Goal: Task Accomplishment & Management: Manage account settings

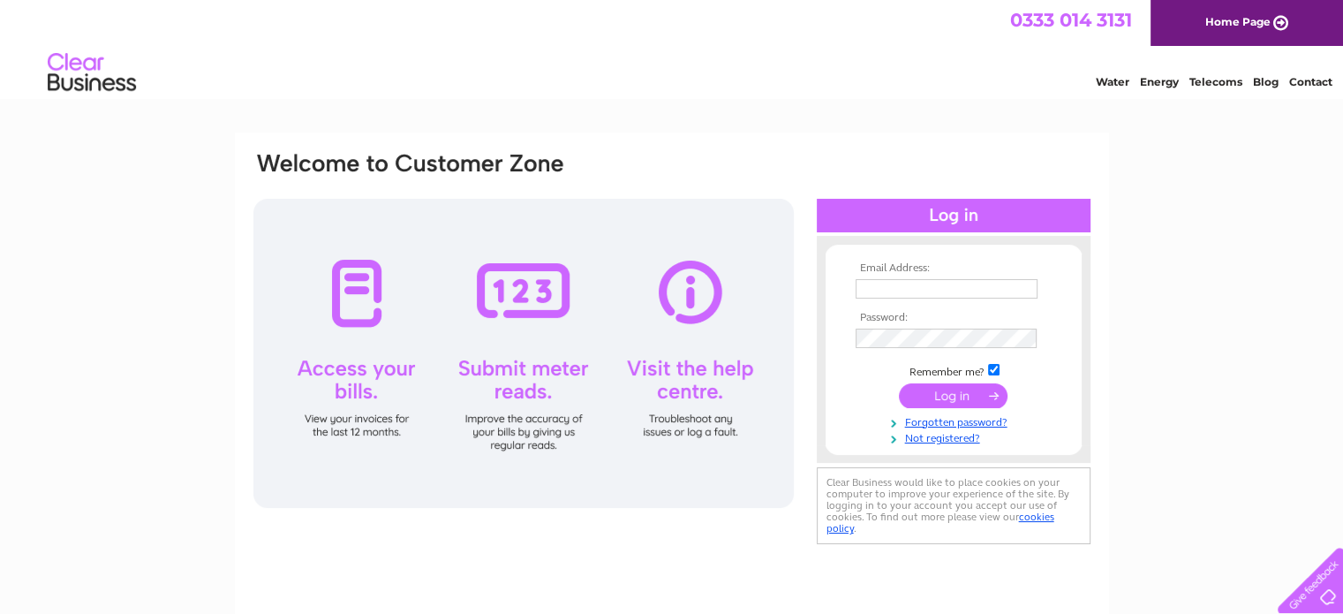
type input "crightons.cycles@btconnect.com"
click at [949, 391] on input "submit" at bounding box center [953, 395] width 109 height 25
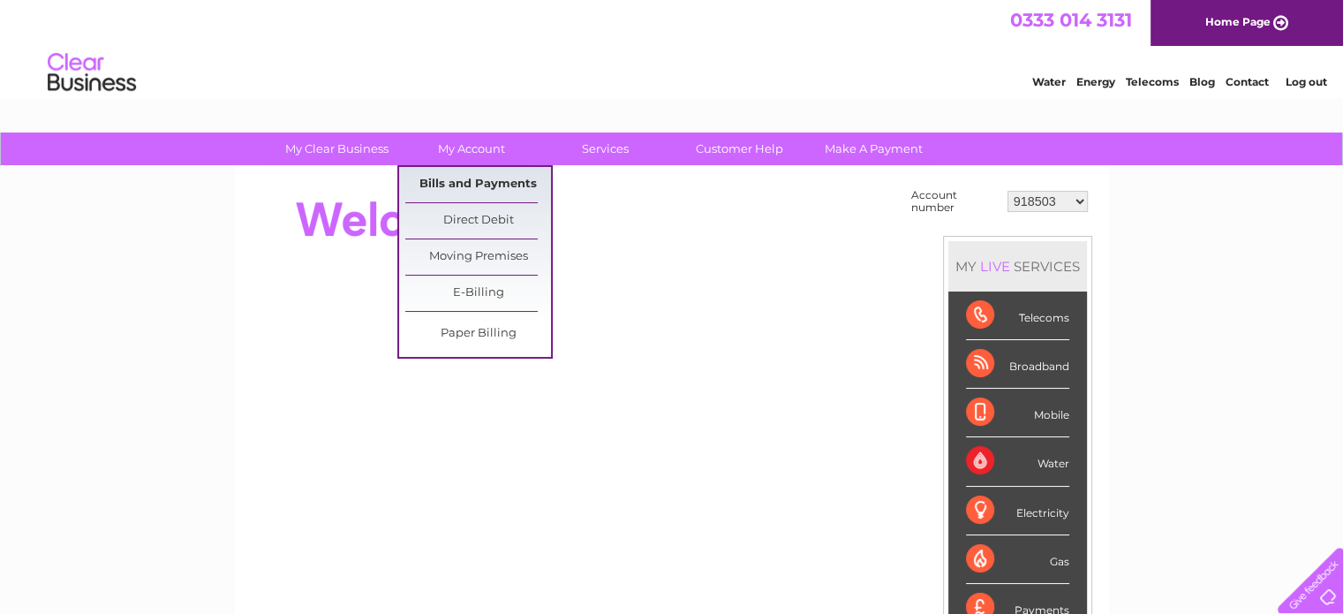
click at [495, 176] on link "Bills and Payments" at bounding box center [478, 184] width 146 height 35
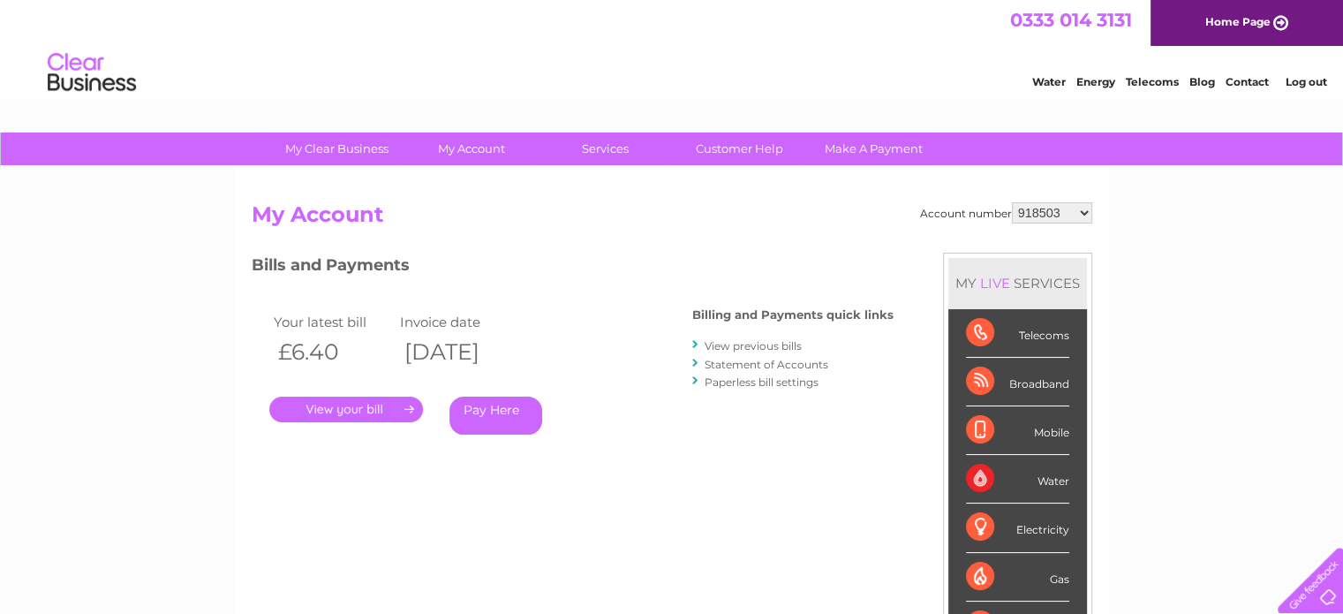
click at [362, 410] on link "." at bounding box center [346, 410] width 154 height 26
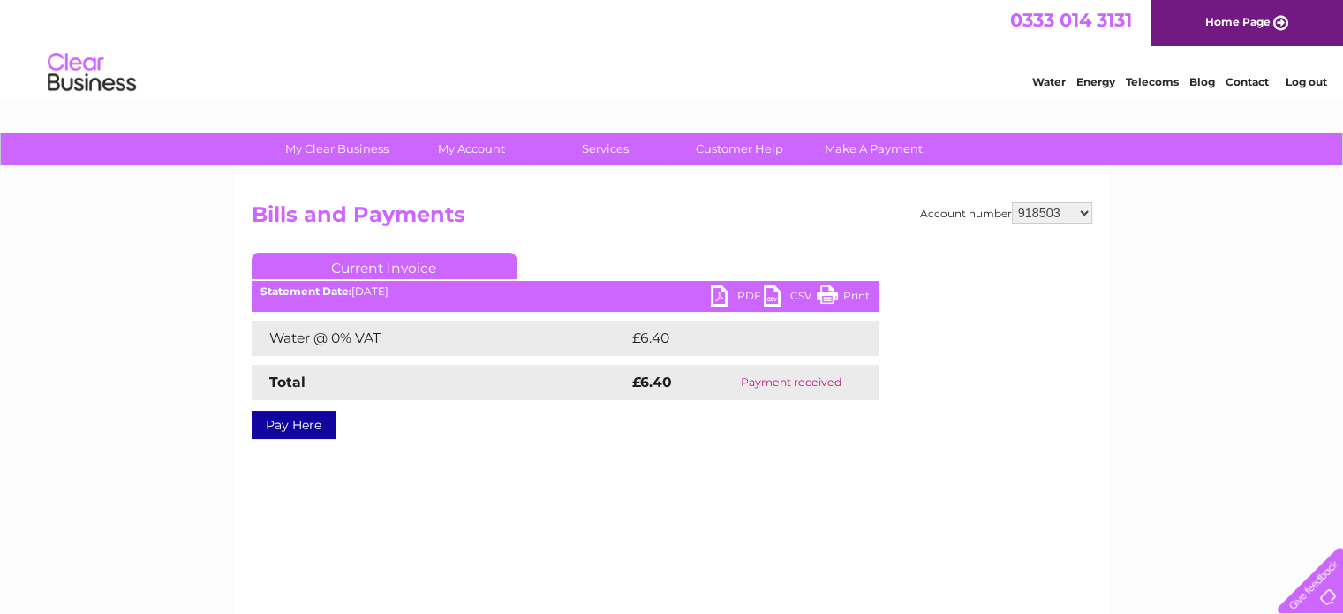
click at [1085, 211] on select "918503 30290706" at bounding box center [1052, 212] width 80 height 21
select select "30290706"
click at [1012, 202] on select "918503 30290706" at bounding box center [1052, 212] width 80 height 21
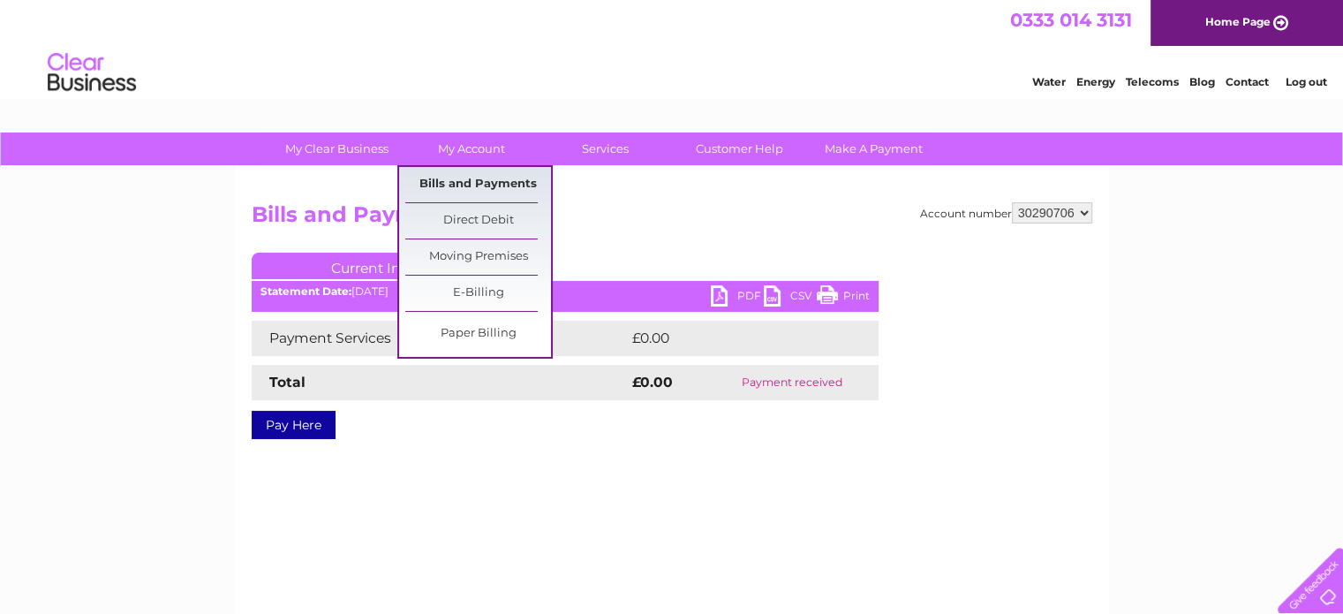
click at [492, 187] on link "Bills and Payments" at bounding box center [478, 184] width 146 height 35
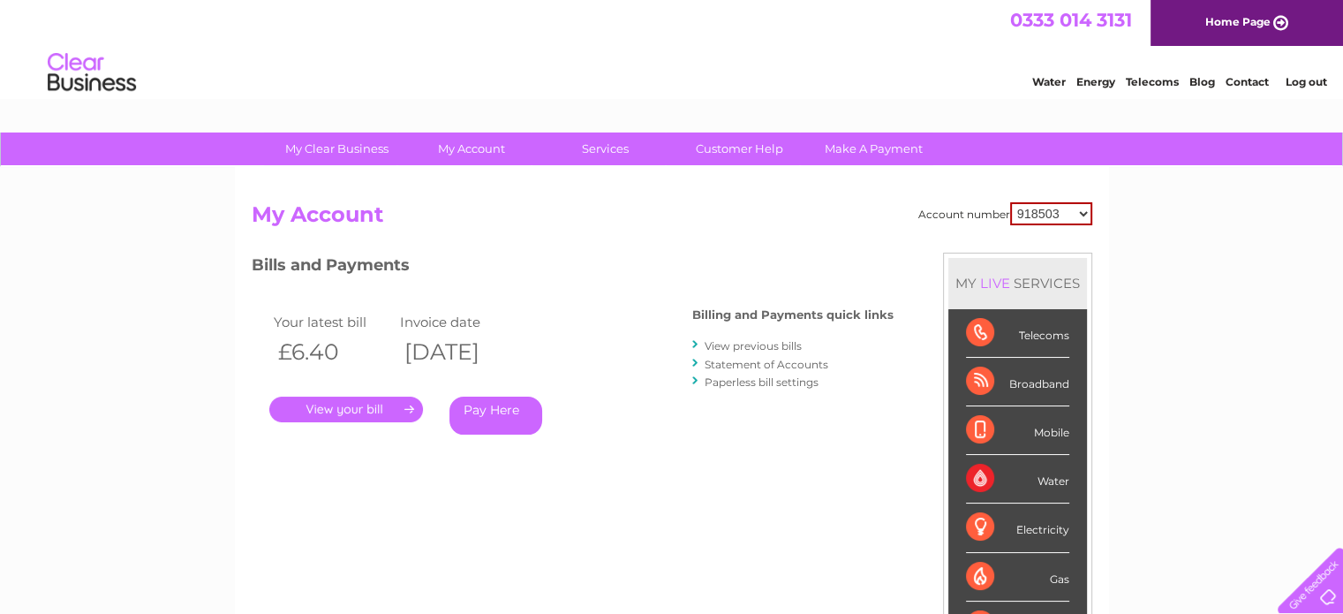
click at [1084, 211] on select "918503 30290706" at bounding box center [1051, 213] width 82 height 23
select select "30290706"
click at [1010, 202] on select "918503 30290706" at bounding box center [1051, 213] width 82 height 23
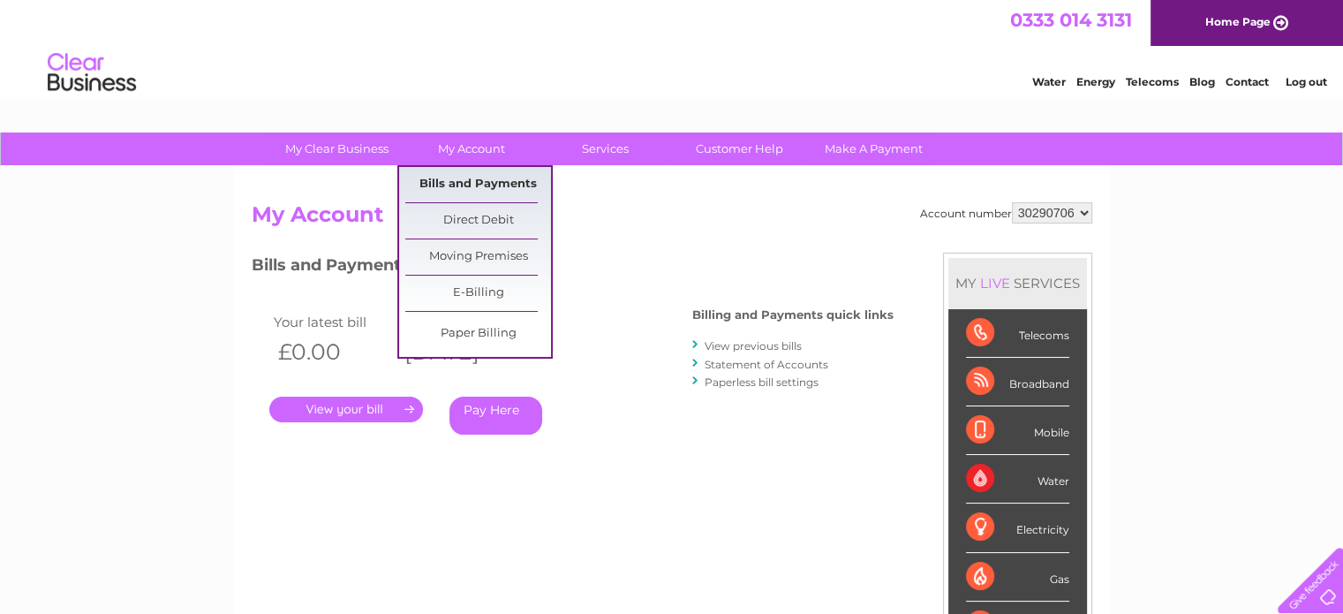
click at [486, 186] on link "Bills and Payments" at bounding box center [478, 184] width 146 height 35
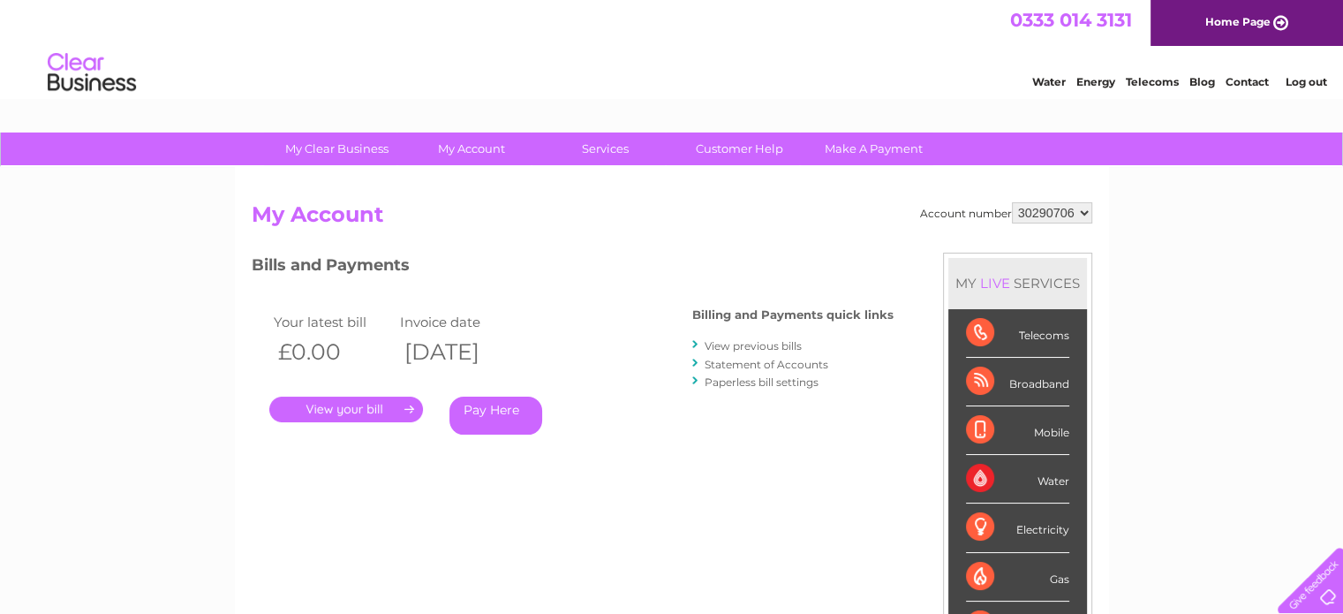
click at [782, 344] on link "View previous bills" at bounding box center [753, 345] width 97 height 13
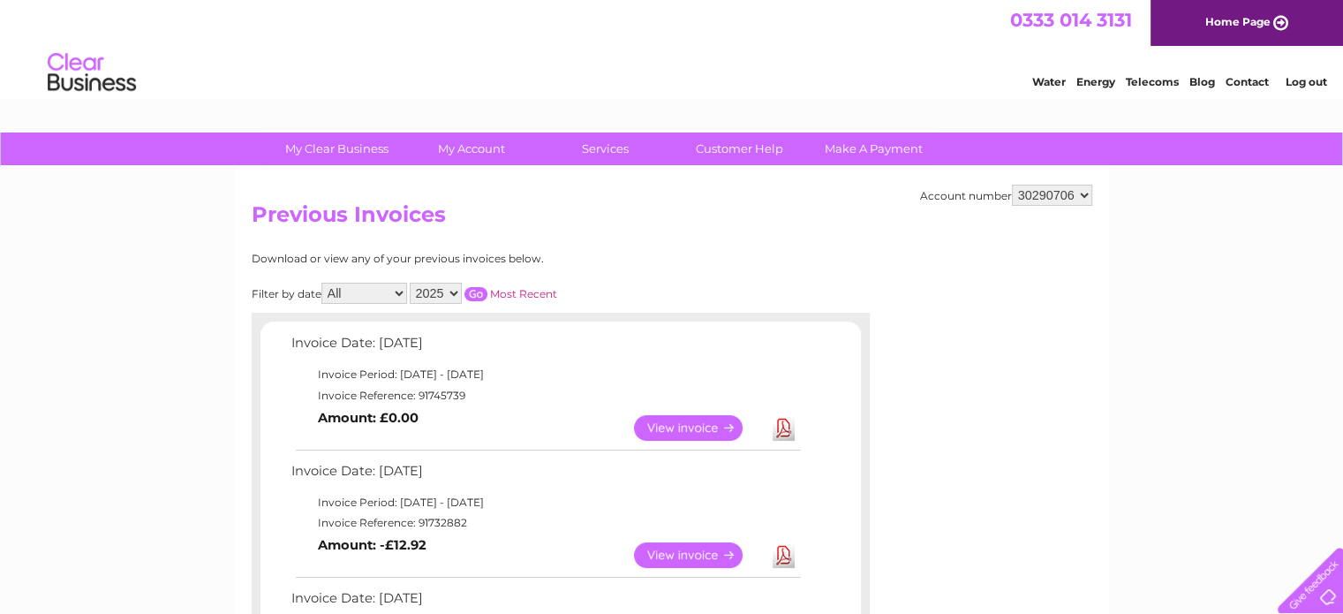
click at [1089, 349] on div at bounding box center [1013, 359] width 159 height 212
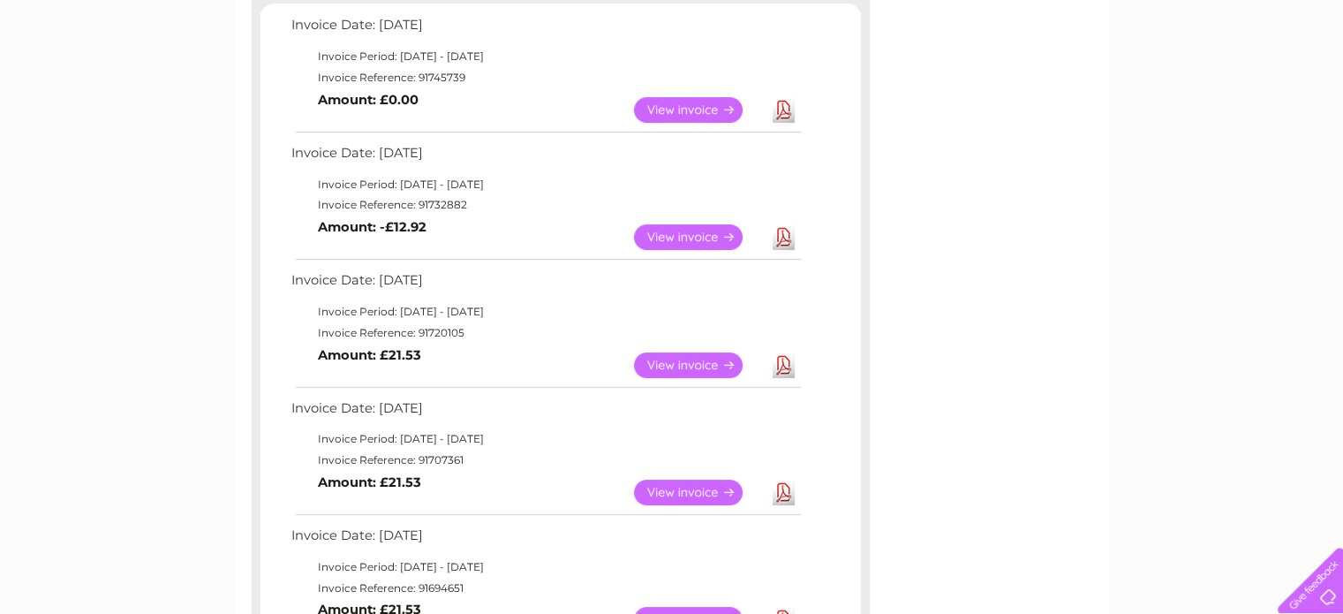
scroll to position [283, 0]
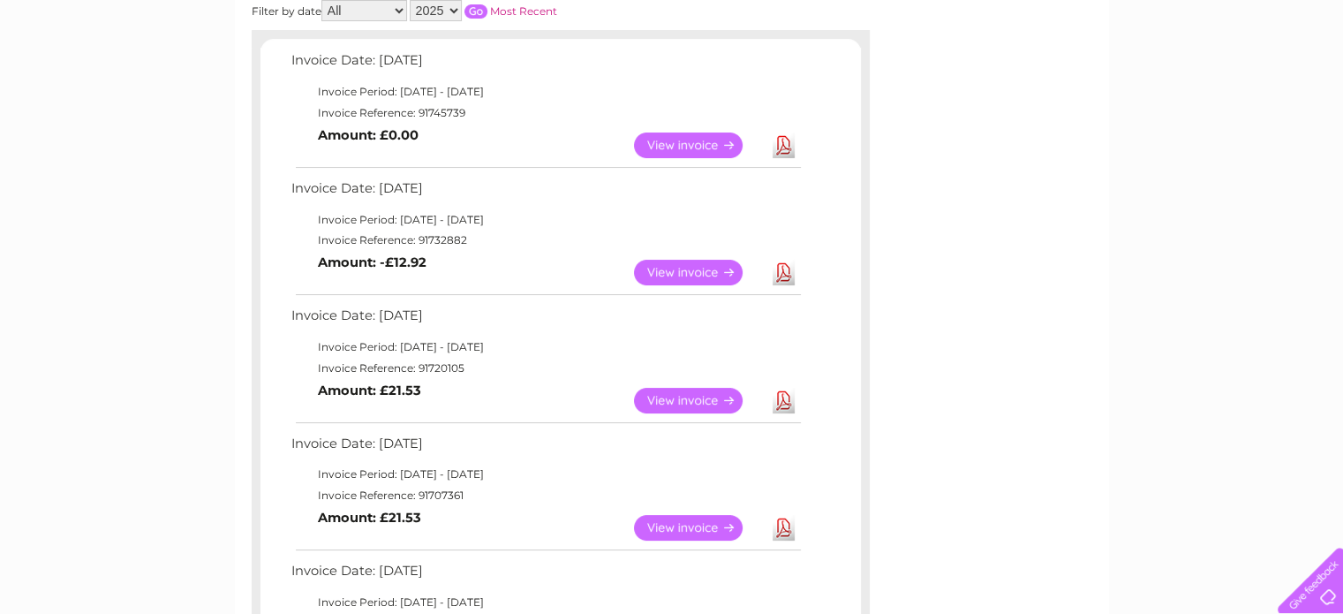
click at [698, 267] on link "View" at bounding box center [699, 273] width 130 height 26
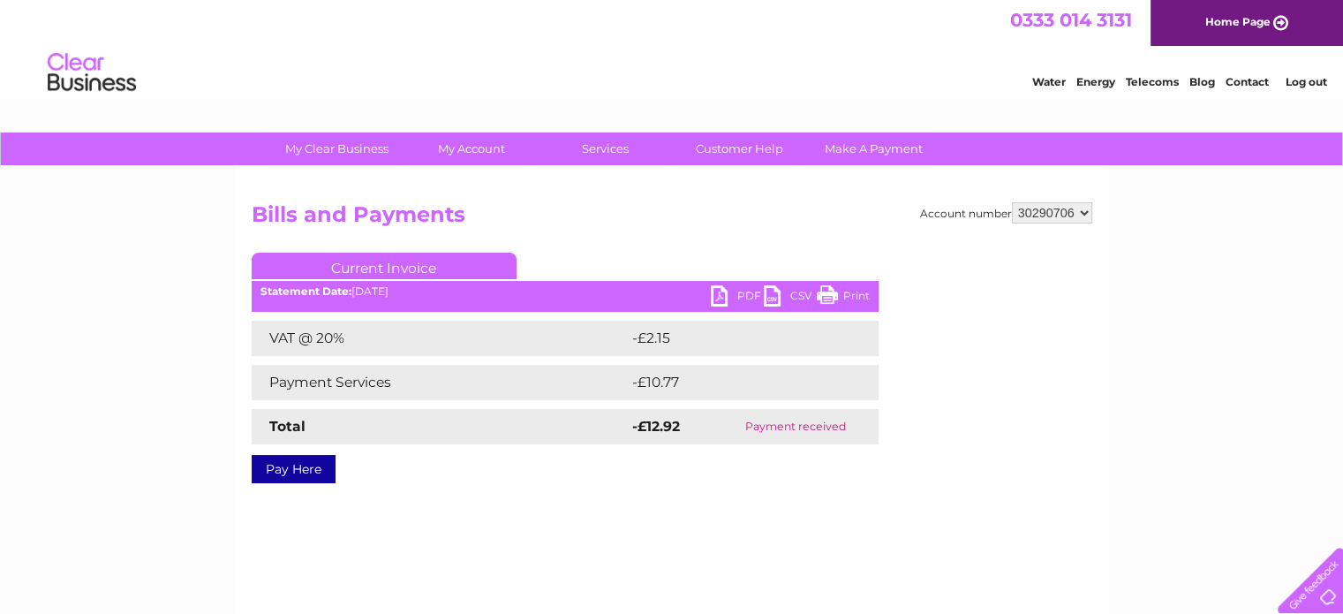
click at [698, 267] on ul "Current Invoice" at bounding box center [565, 269] width 627 height 33
click at [715, 297] on link "PDF" at bounding box center [737, 298] width 53 height 26
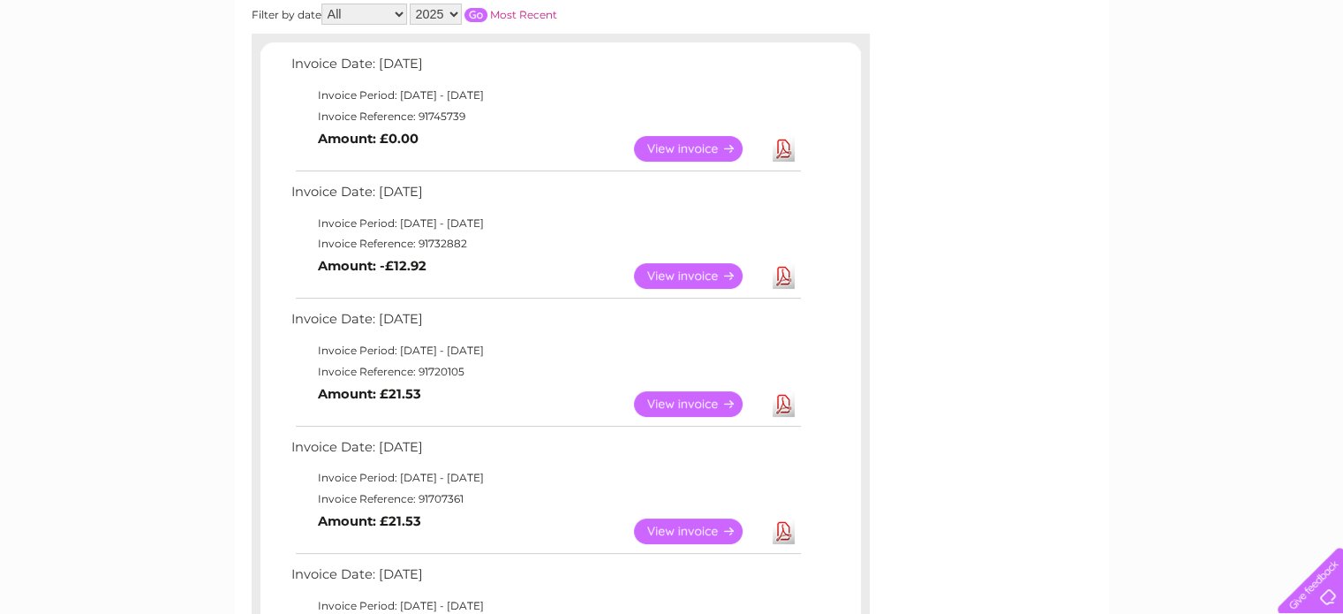
click at [692, 407] on link "View" at bounding box center [699, 404] width 130 height 26
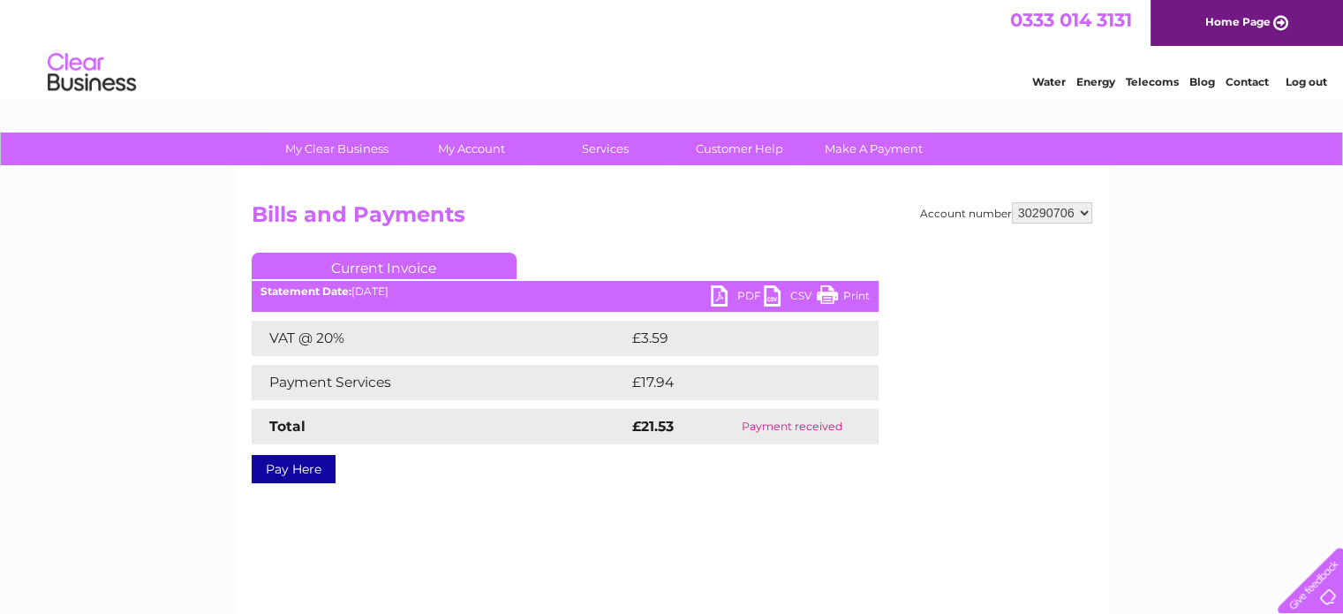
click at [721, 292] on link "PDF" at bounding box center [737, 298] width 53 height 26
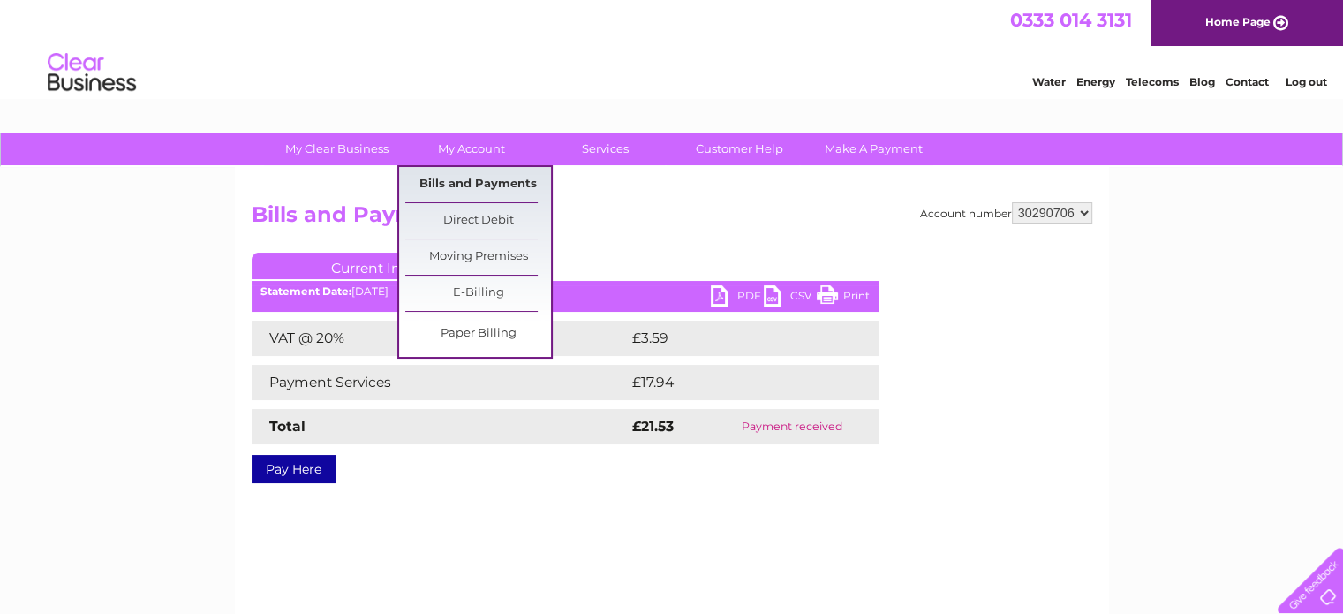
click at [490, 182] on link "Bills and Payments" at bounding box center [478, 184] width 146 height 35
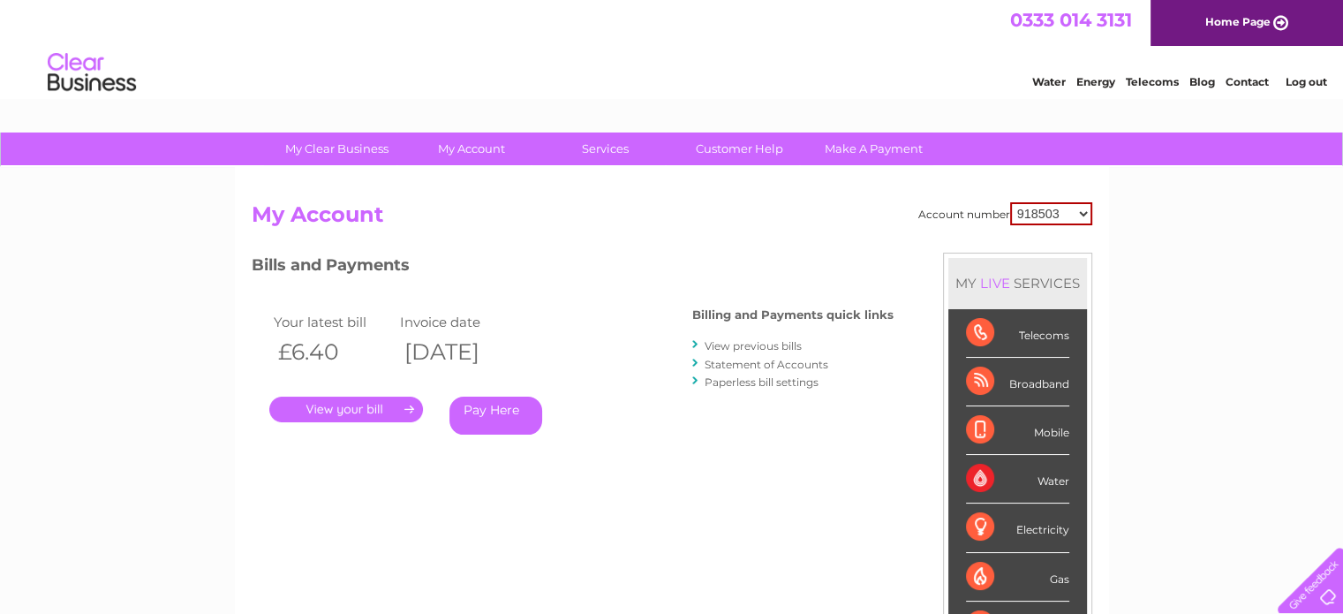
click at [1083, 213] on select "918503 30290706" at bounding box center [1051, 213] width 82 height 23
select select "30290706"
click at [1010, 202] on select "918503 30290706" at bounding box center [1051, 213] width 82 height 23
click at [784, 347] on link "View previous bills" at bounding box center [753, 345] width 97 height 13
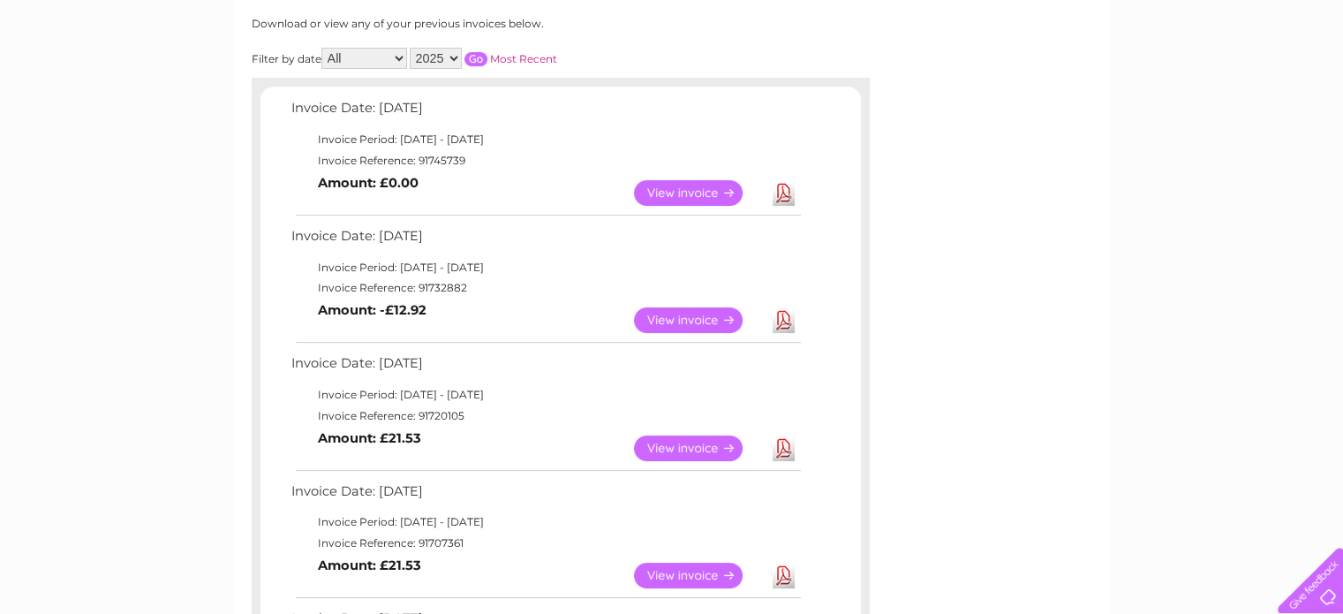
scroll to position [247, 0]
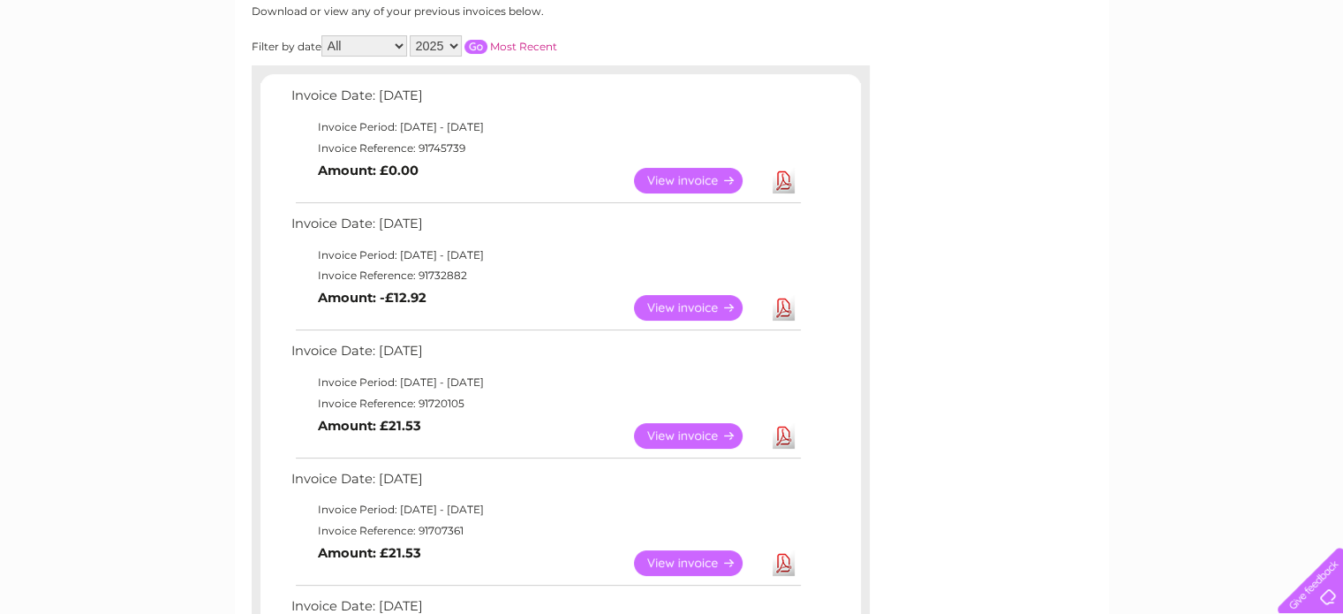
click at [1033, 461] on div "Account number 918503 30290706 Previous Invoices Download or view any of your p…" at bounding box center [672, 489] width 874 height 1139
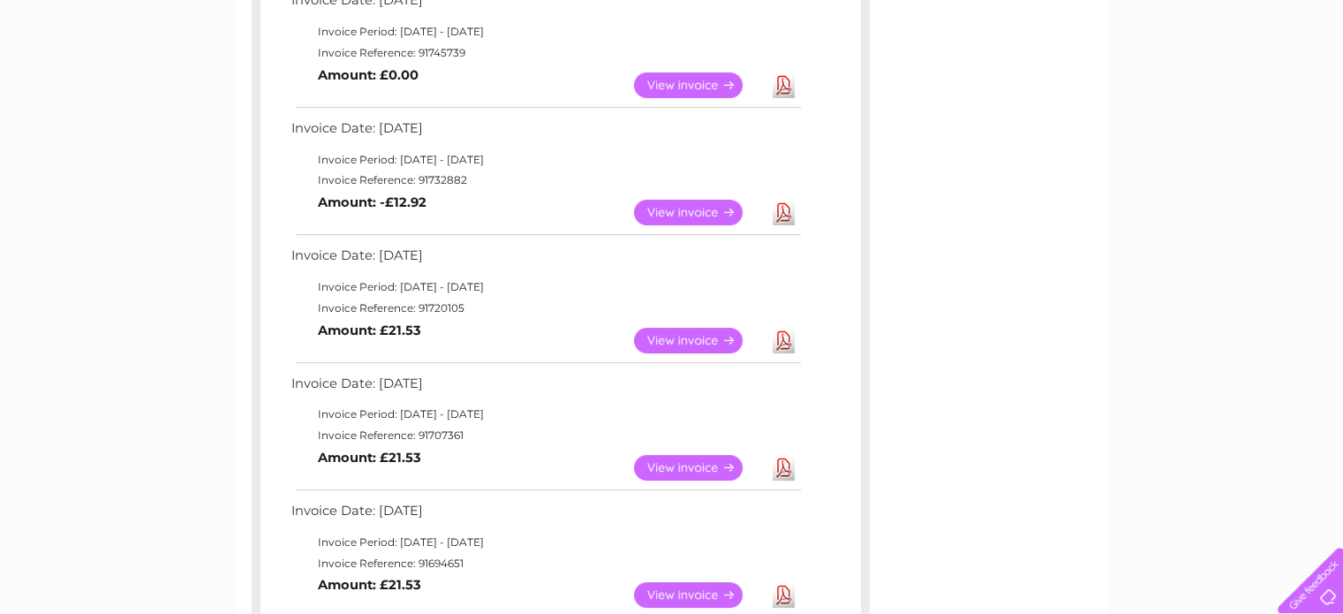
scroll to position [353, 0]
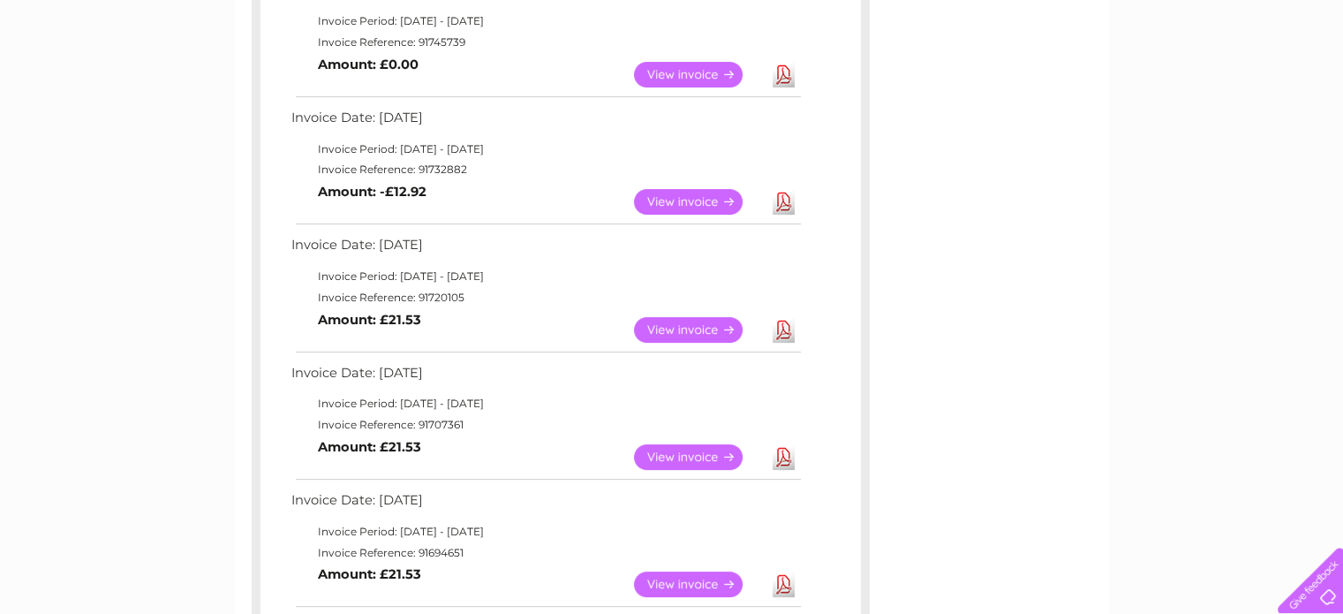
click at [683, 458] on link "View" at bounding box center [699, 457] width 130 height 26
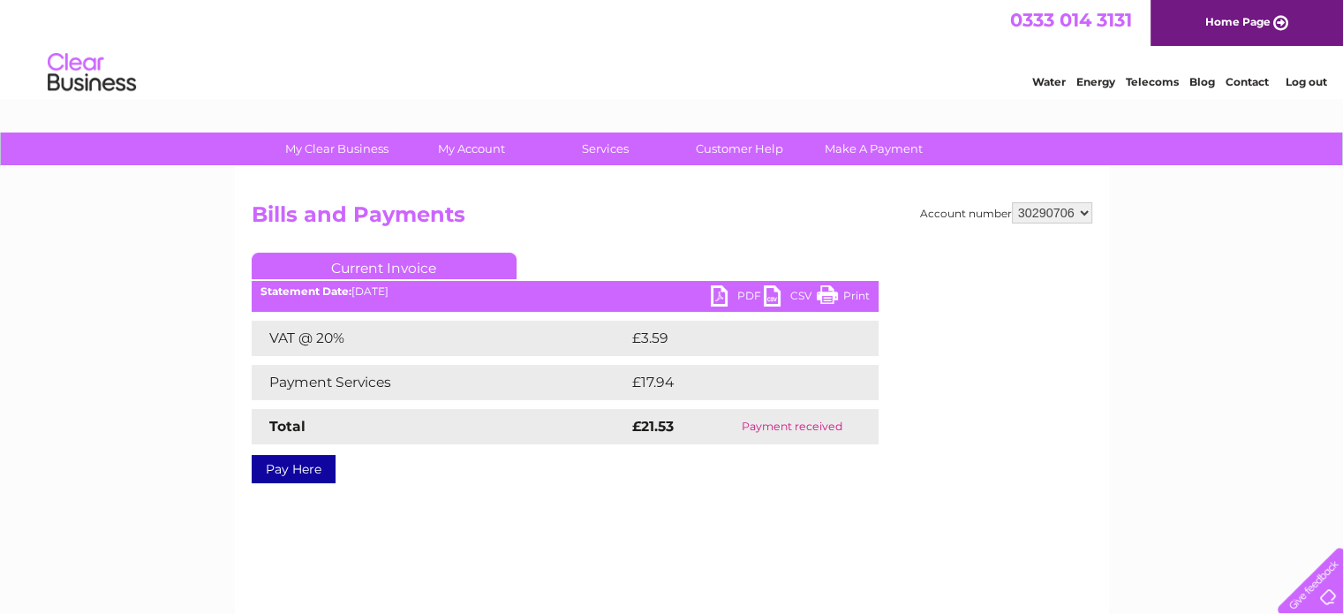
click at [716, 294] on link "PDF" at bounding box center [737, 298] width 53 height 26
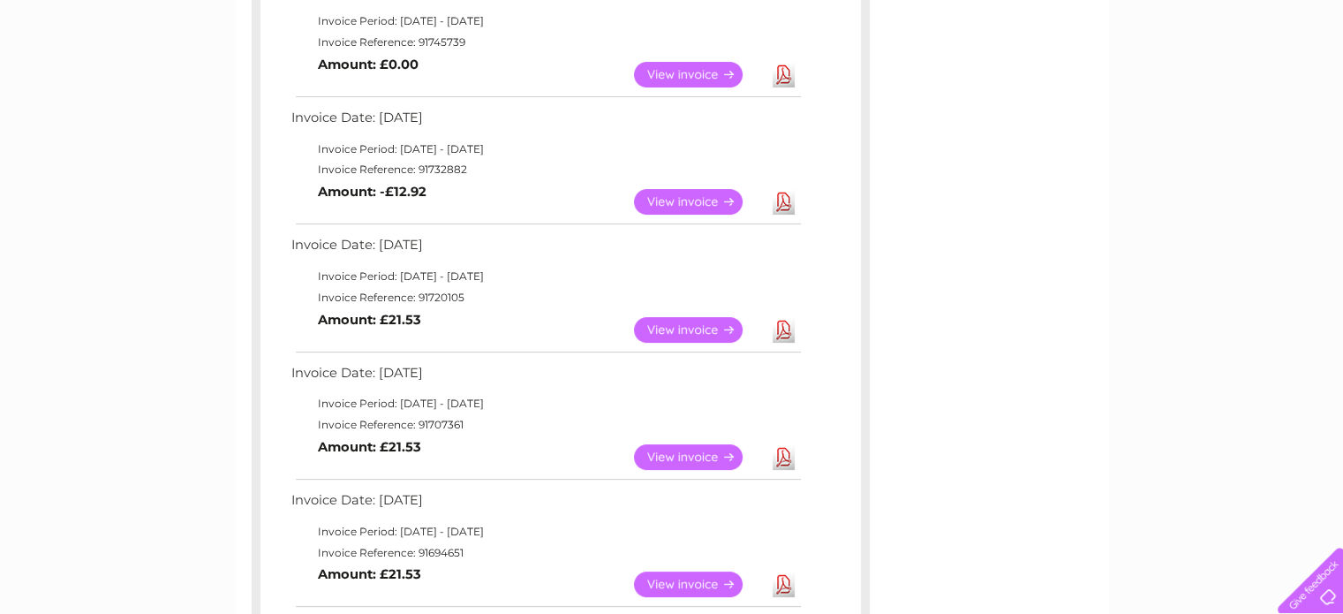
click at [703, 335] on link "View" at bounding box center [699, 330] width 130 height 26
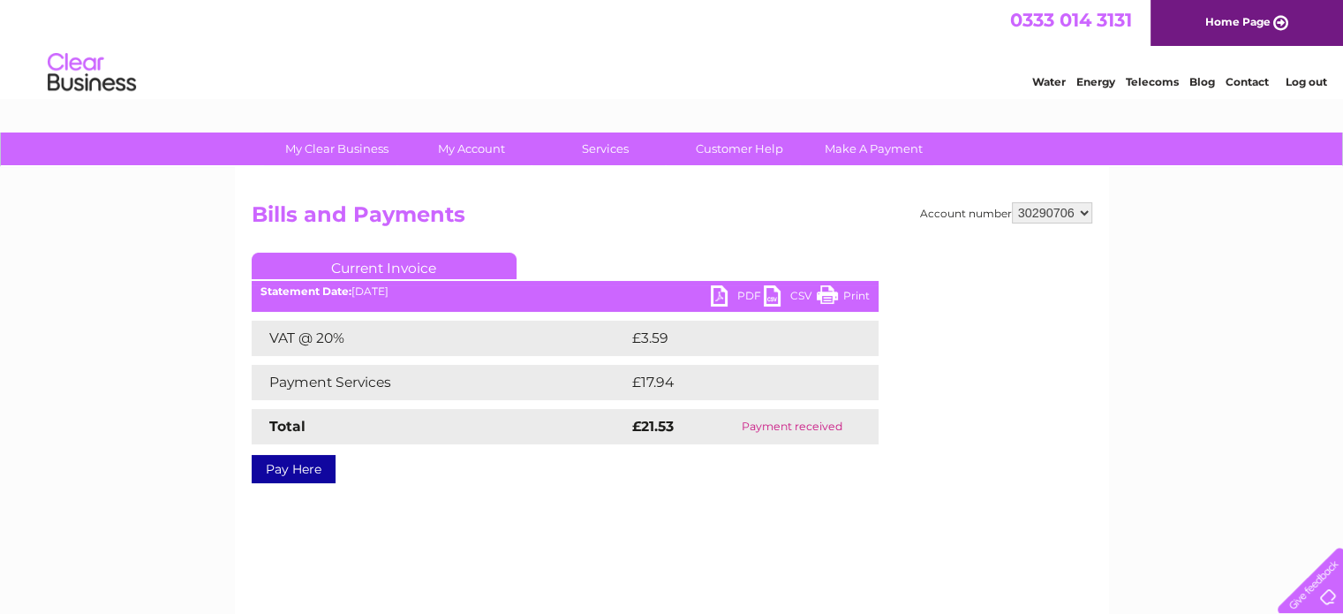
click at [726, 294] on link "PDF" at bounding box center [737, 298] width 53 height 26
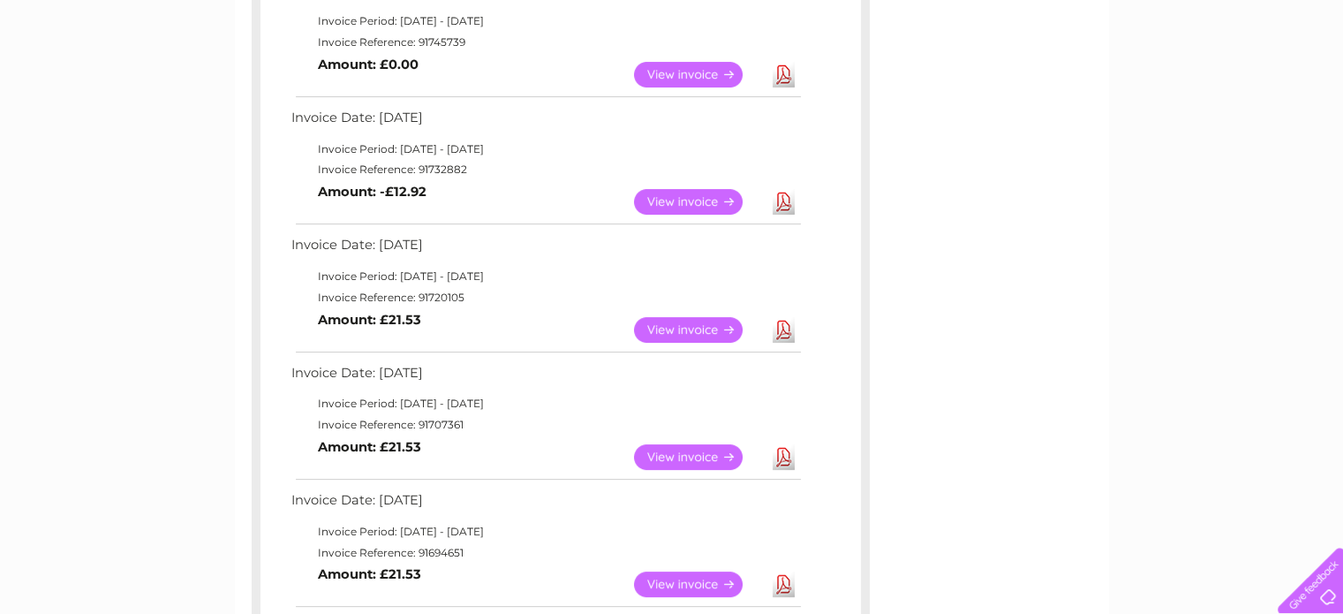
click at [693, 200] on link "View" at bounding box center [699, 202] width 130 height 26
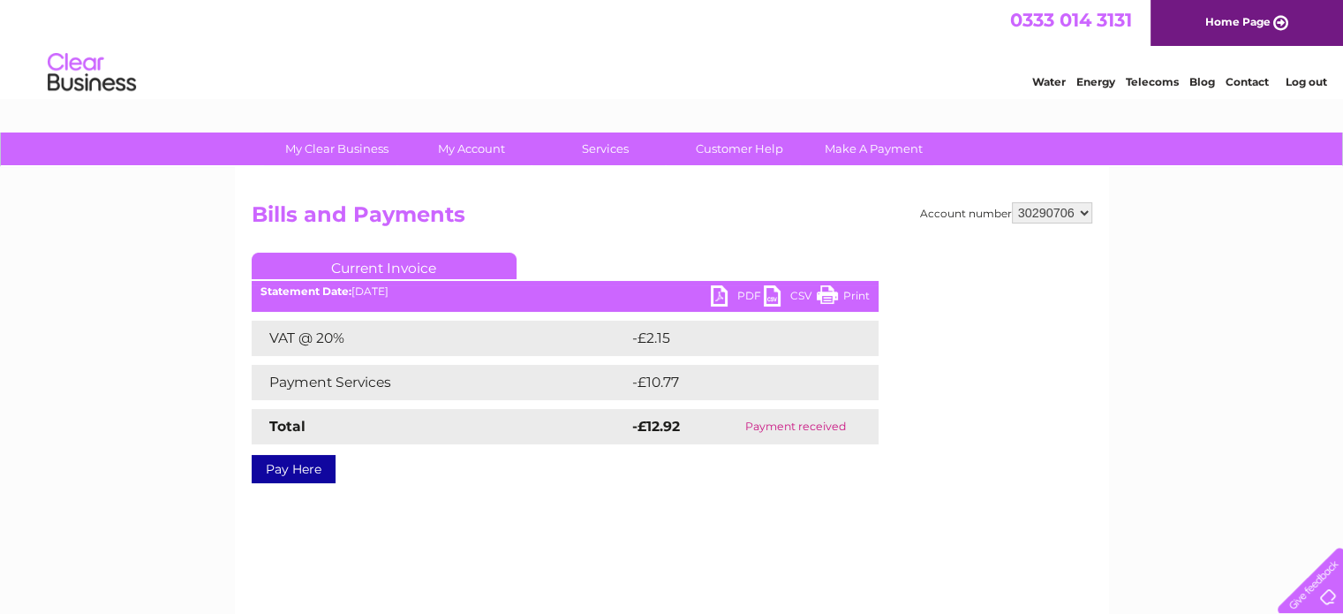
click at [722, 291] on link "PDF" at bounding box center [737, 298] width 53 height 26
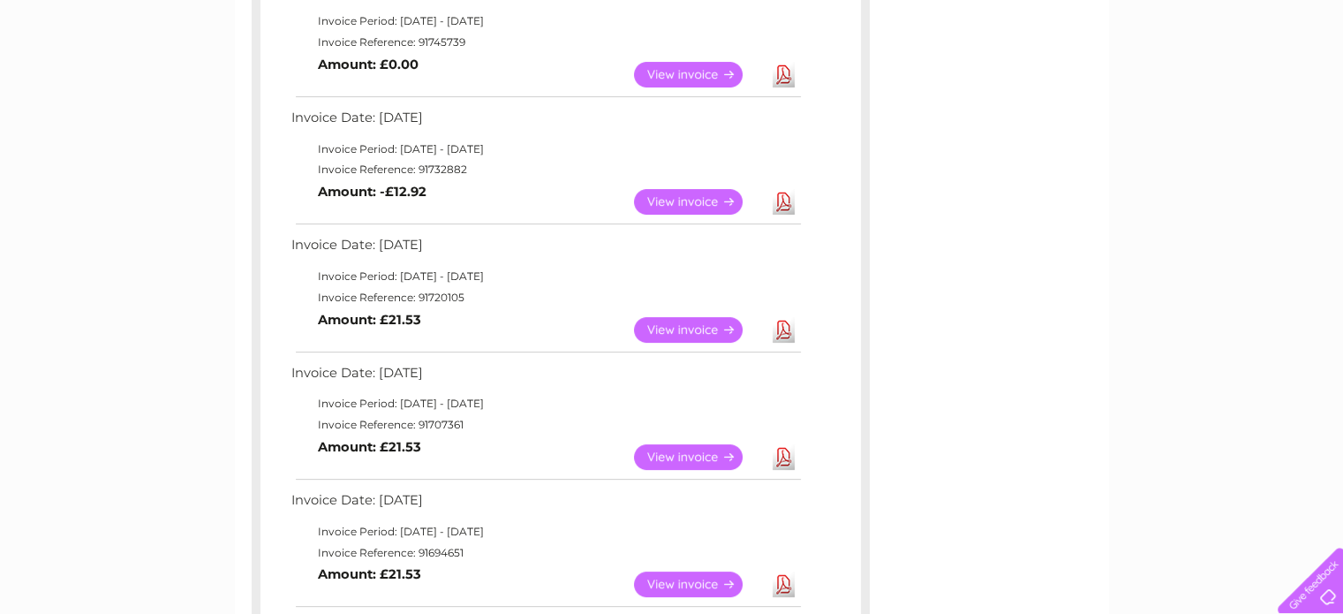
click at [690, 325] on link "View" at bounding box center [699, 330] width 130 height 26
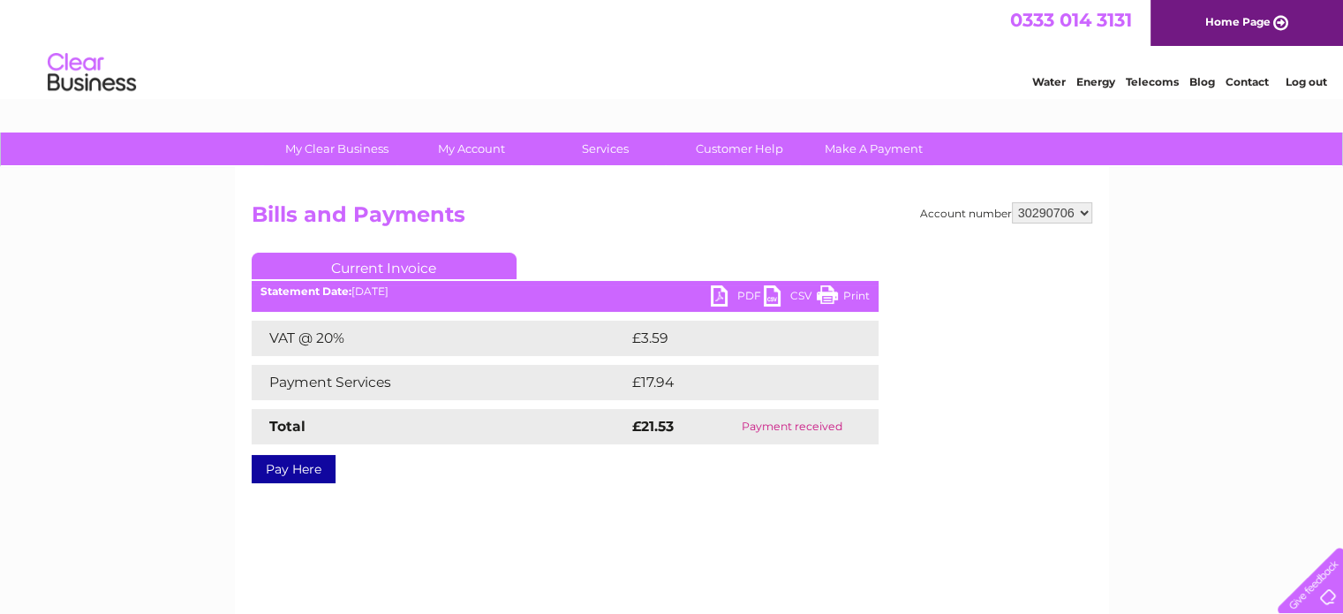
click at [713, 296] on link "PDF" at bounding box center [737, 298] width 53 height 26
click at [1155, 82] on link "Telecoms" at bounding box center [1152, 81] width 53 height 13
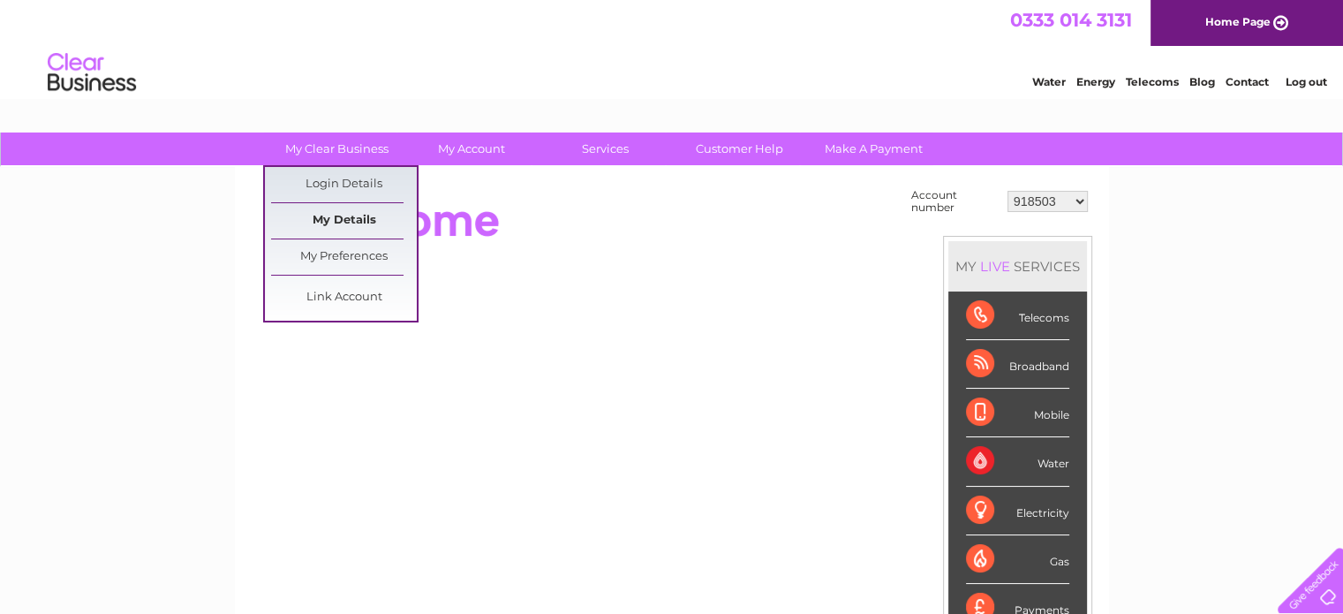
click at [362, 221] on link "My Details" at bounding box center [344, 220] width 146 height 35
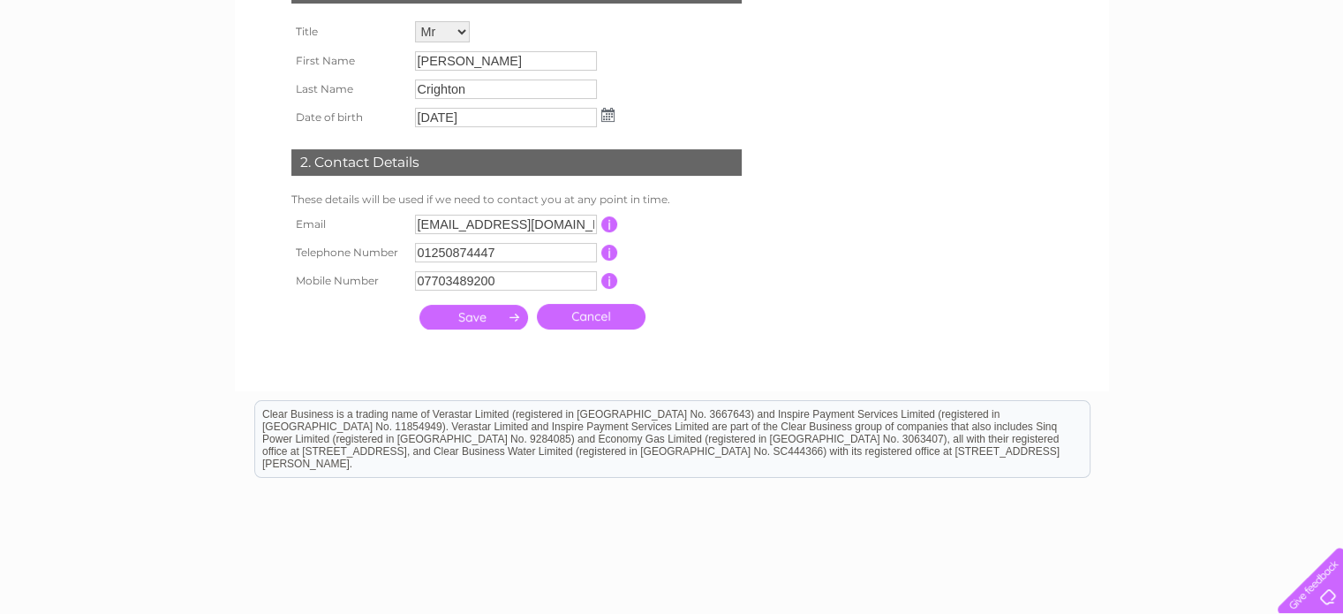
scroll to position [318, 0]
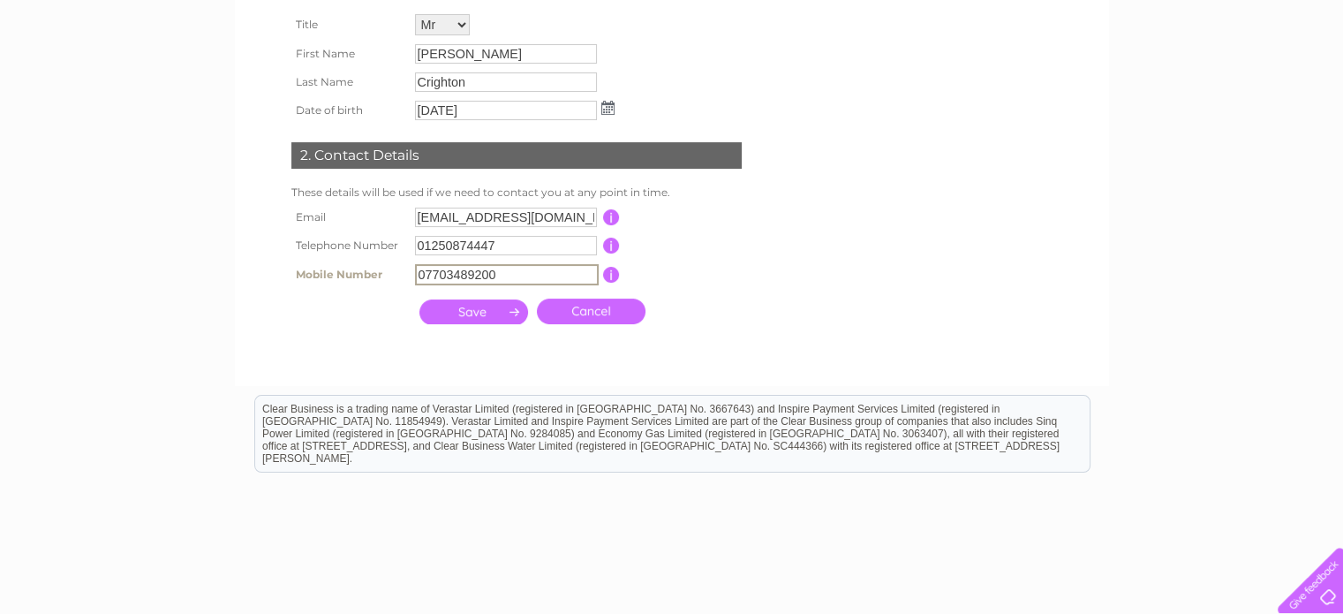
click at [505, 276] on input "07703489200" at bounding box center [507, 274] width 184 height 21
type input "0"
click at [486, 312] on input "submit" at bounding box center [474, 310] width 109 height 25
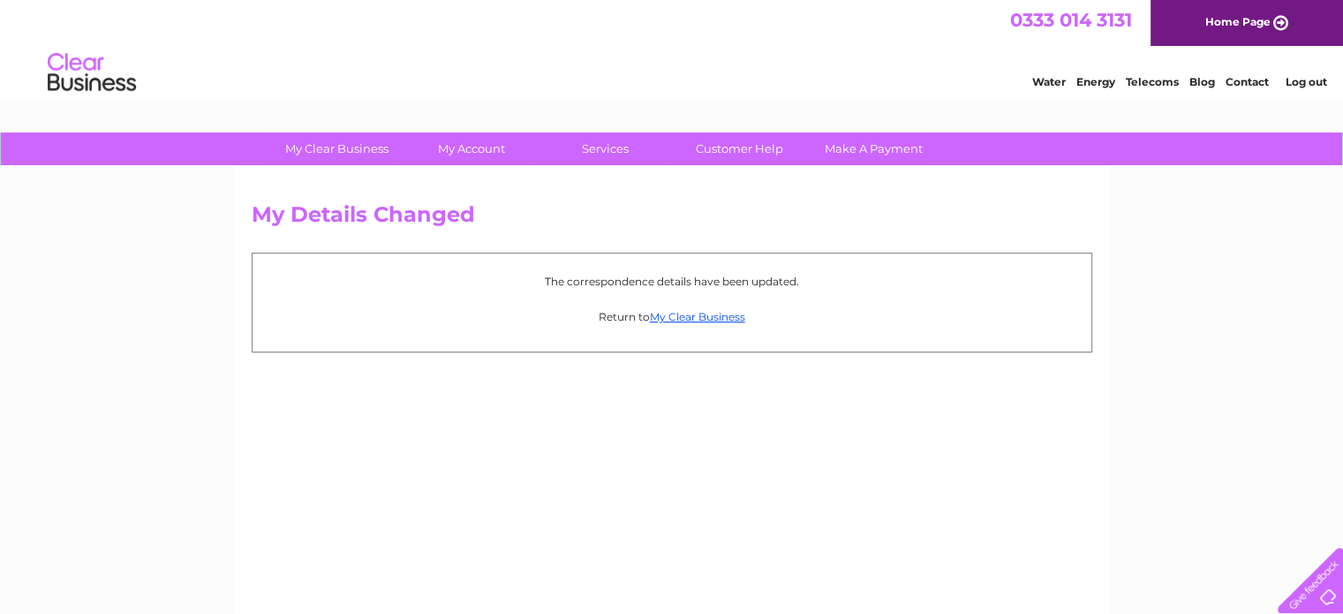
click at [1306, 77] on link "Log out" at bounding box center [1306, 81] width 42 height 13
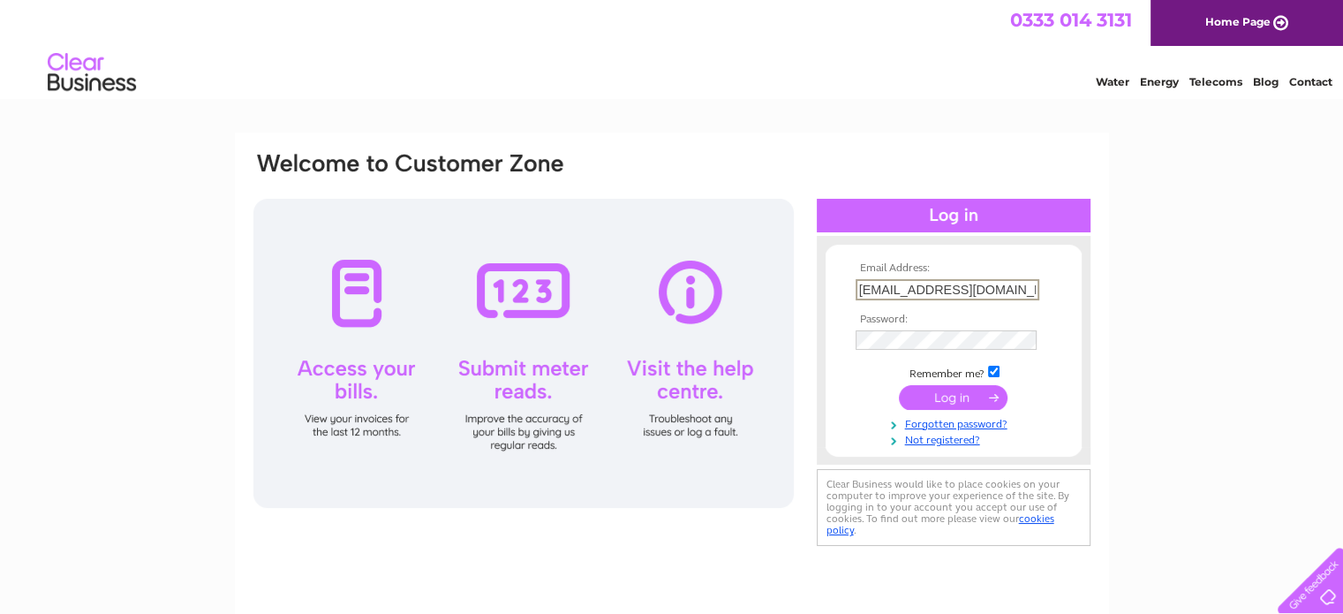
click at [972, 291] on input "crightons.cycles@btconnect.com" at bounding box center [948, 289] width 184 height 21
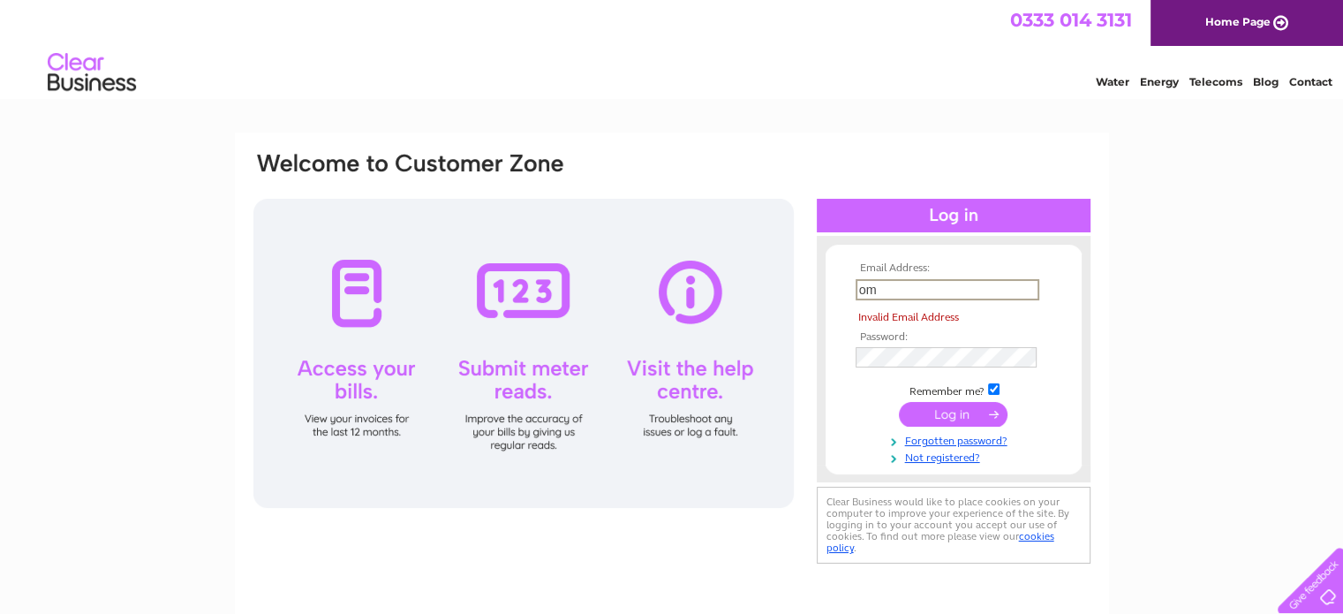
type input "m"
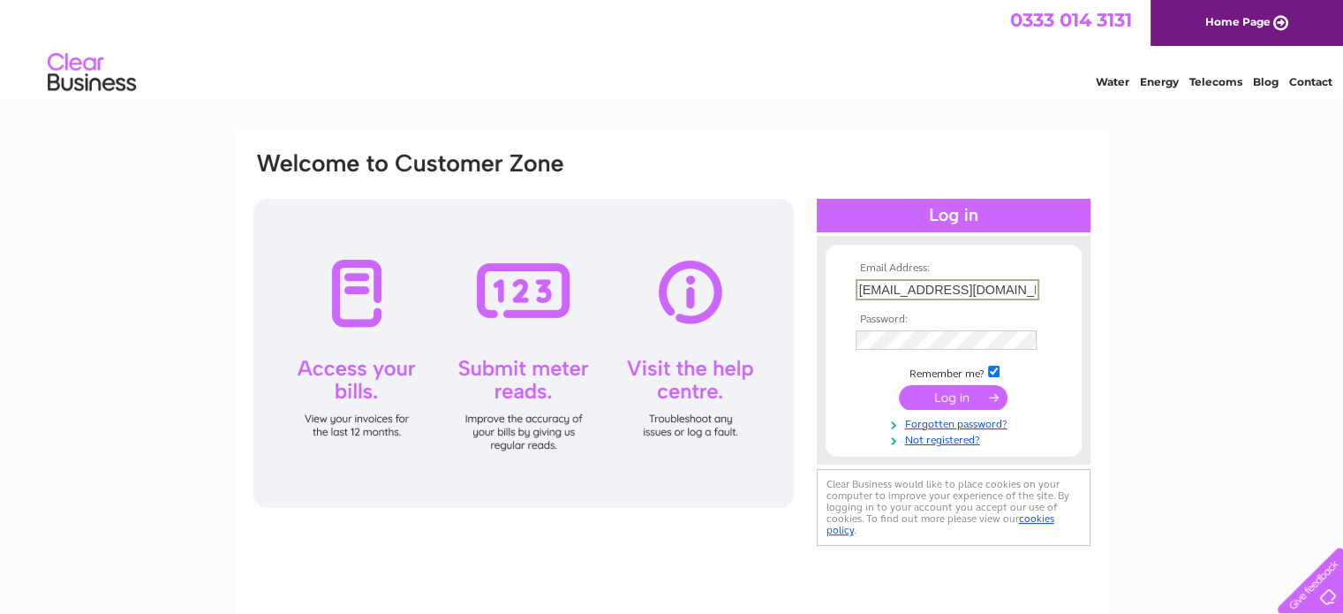
type input "[EMAIL_ADDRESS][DOMAIN_NAME]"
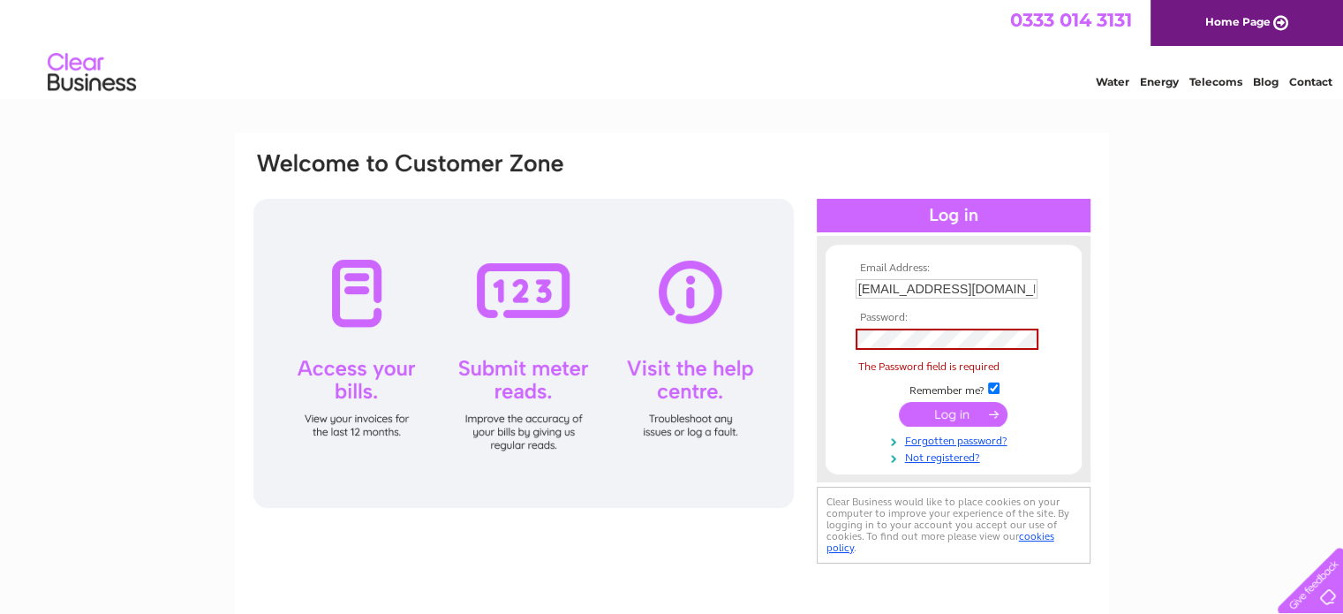
click at [851, 448] on td "Not registered?" at bounding box center [953, 456] width 205 height 17
click at [953, 442] on link "Forgotten password?" at bounding box center [956, 439] width 200 height 17
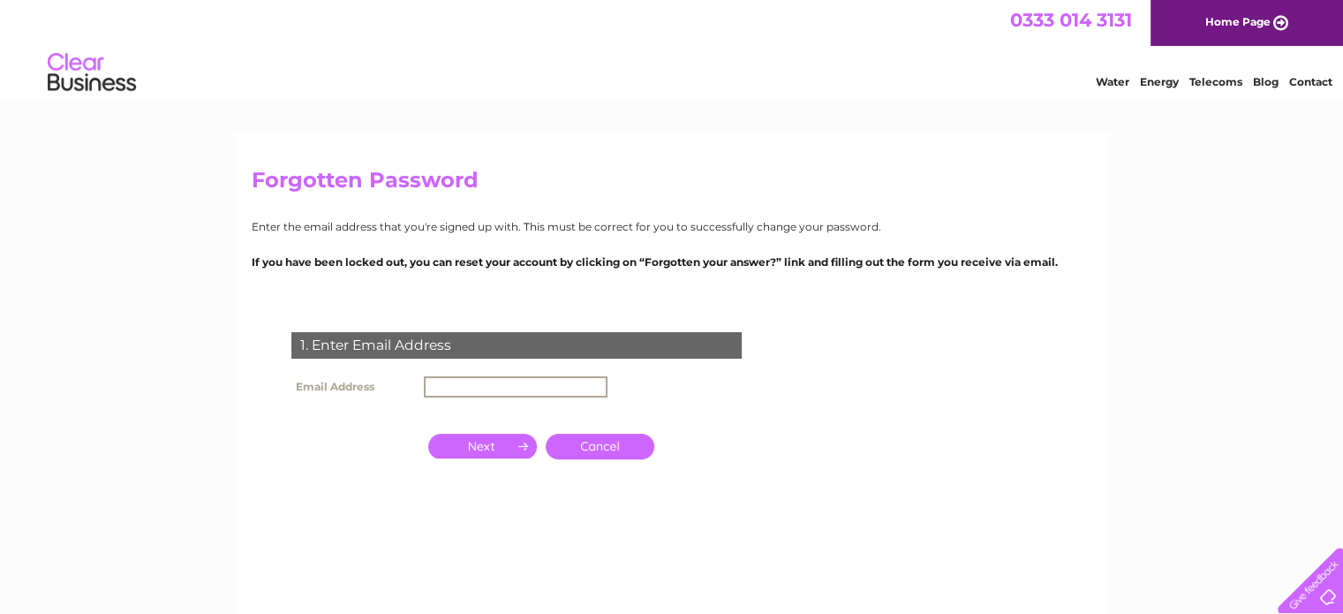
click at [552, 378] on input "text" at bounding box center [516, 386] width 184 height 21
type input "[EMAIL_ADDRESS][DOMAIN_NAME]"
click at [493, 454] on input "button" at bounding box center [482, 444] width 109 height 25
